Goal: Book appointment/travel/reservation

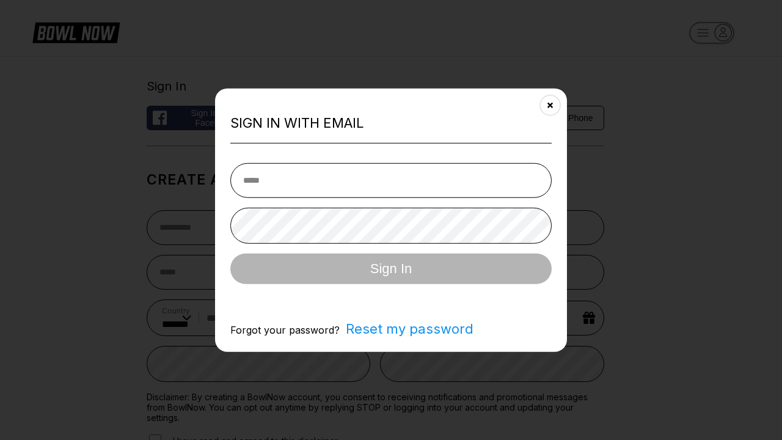
select select "**"
type input "**********"
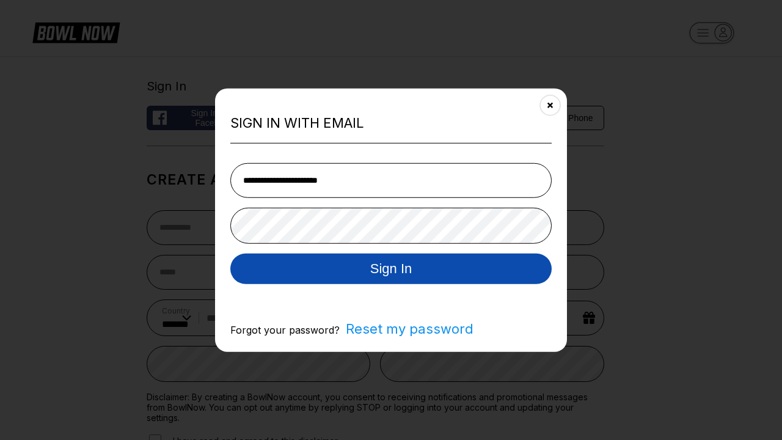
click at [391, 269] on button "Sign In" at bounding box center [390, 268] width 321 height 31
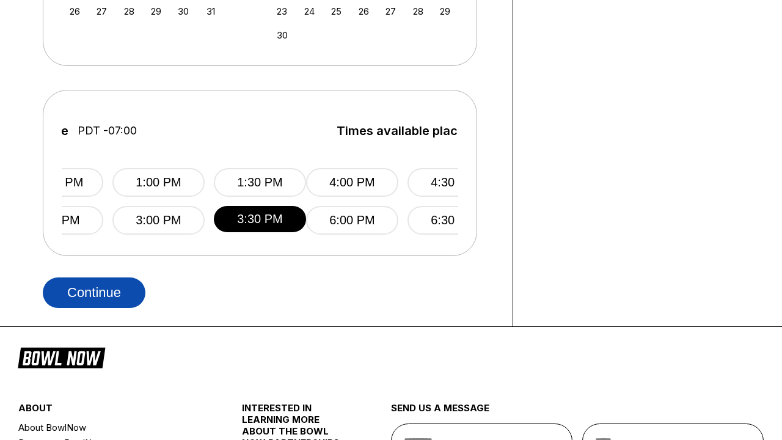
click at [94, 292] on button "Continue" at bounding box center [94, 292] width 103 height 31
